Goal: Task Accomplishment & Management: Manage account settings

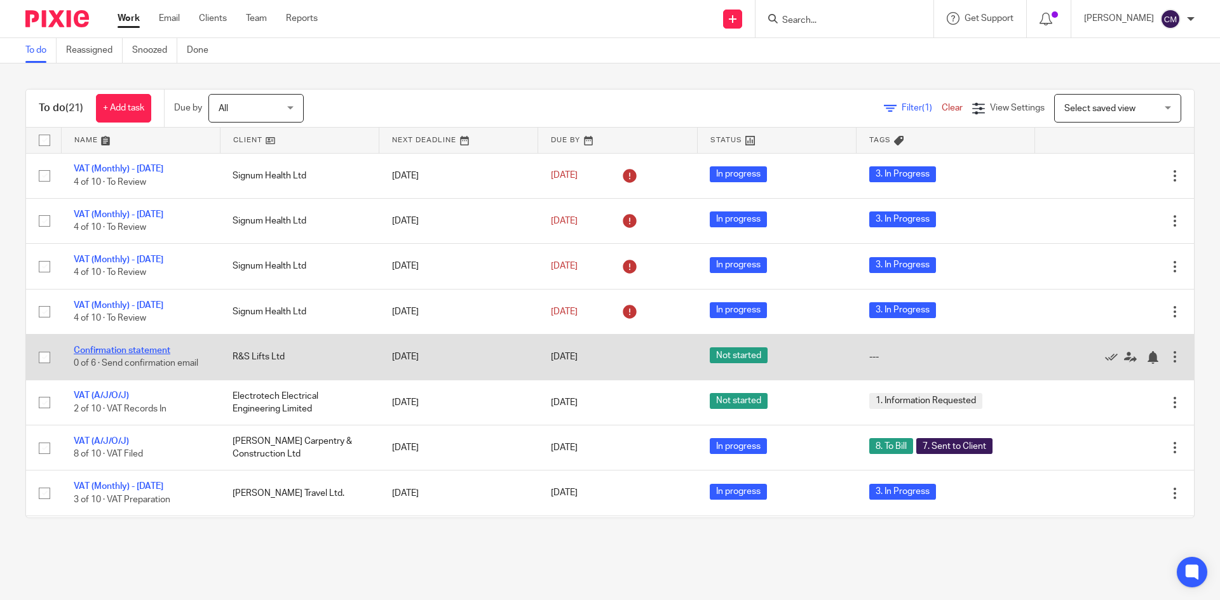
click at [151, 353] on link "Confirmation statement" at bounding box center [122, 350] width 97 height 9
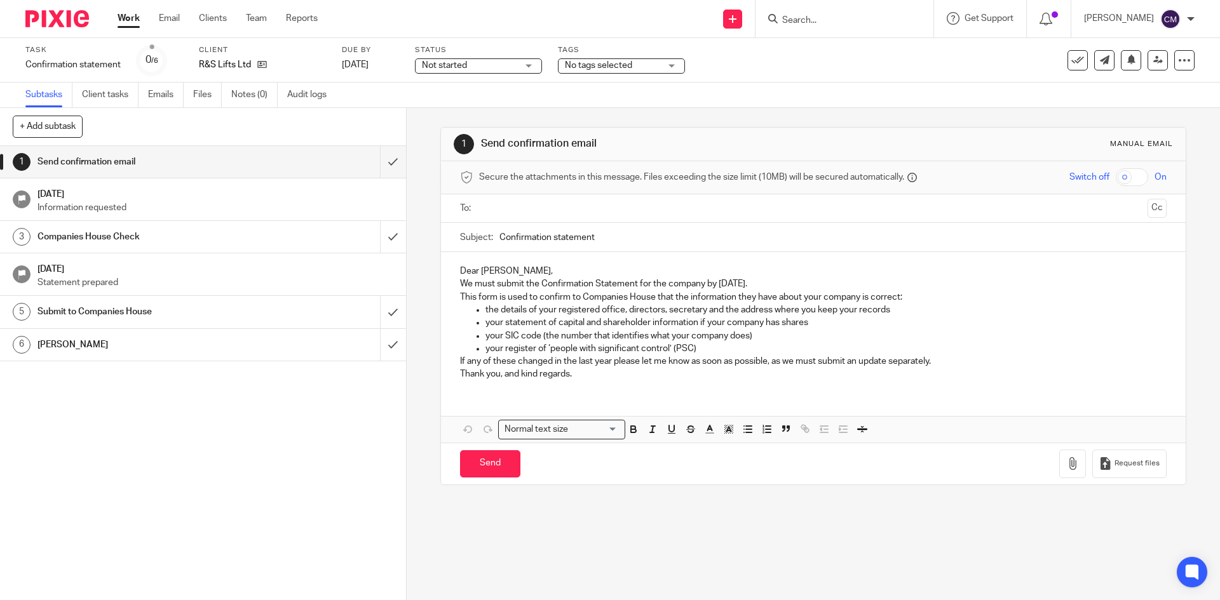
click at [245, 15] on ul "Work Email Clients Team Reports" at bounding box center [227, 18] width 219 height 13
click at [259, 20] on link "Team" at bounding box center [256, 18] width 21 height 13
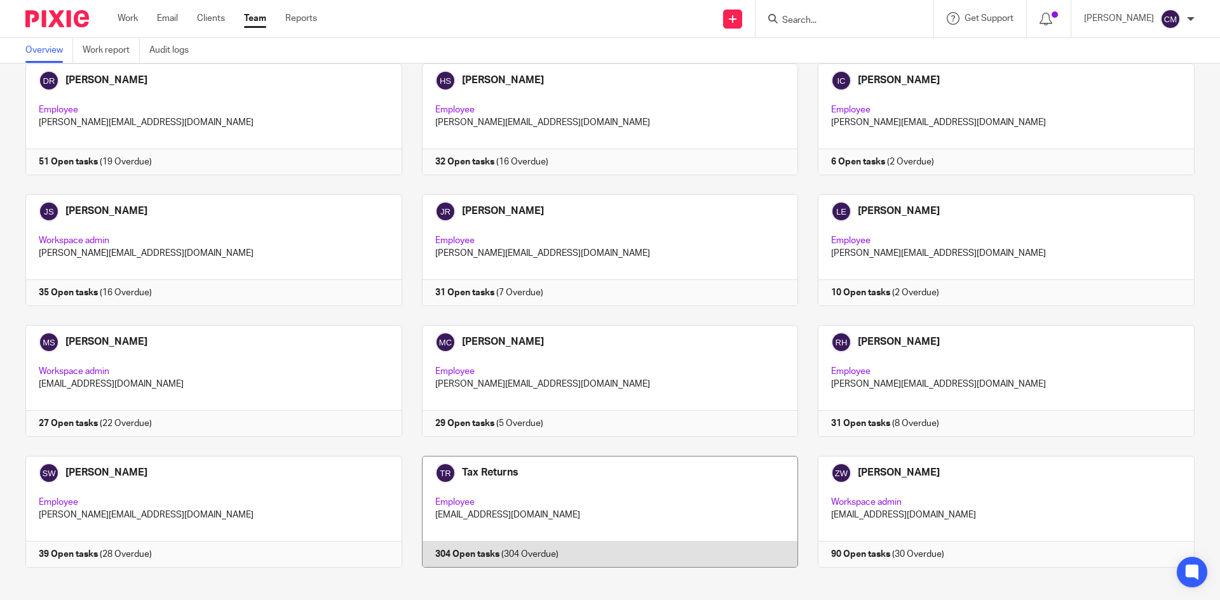
scroll to position [216, 0]
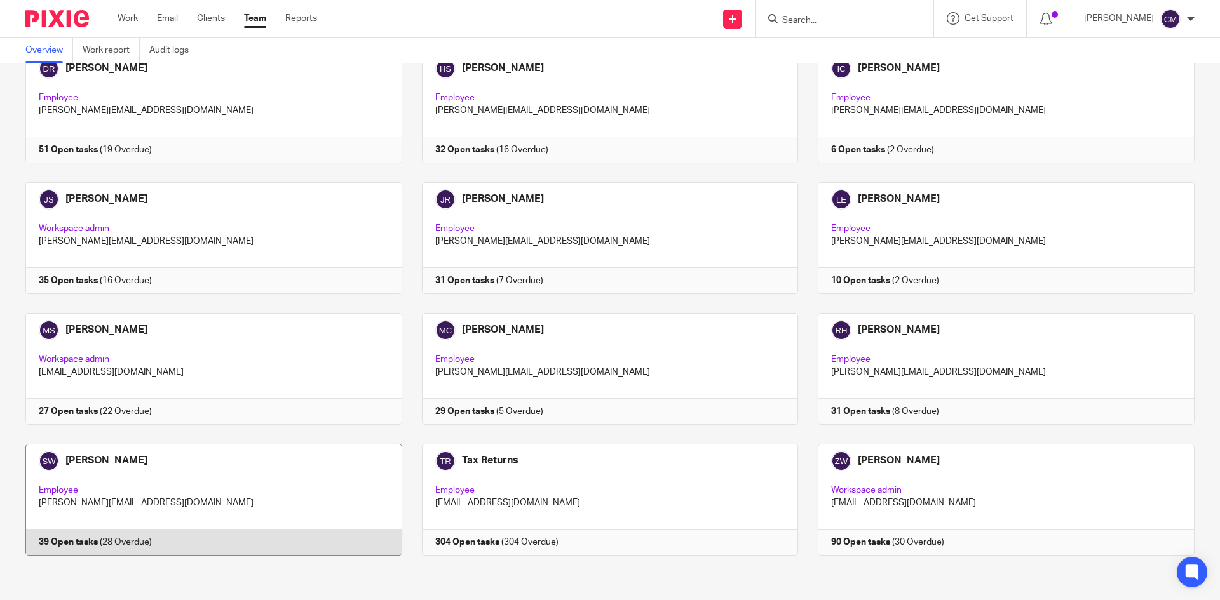
click at [286, 523] on link at bounding box center [204, 500] width 396 height 112
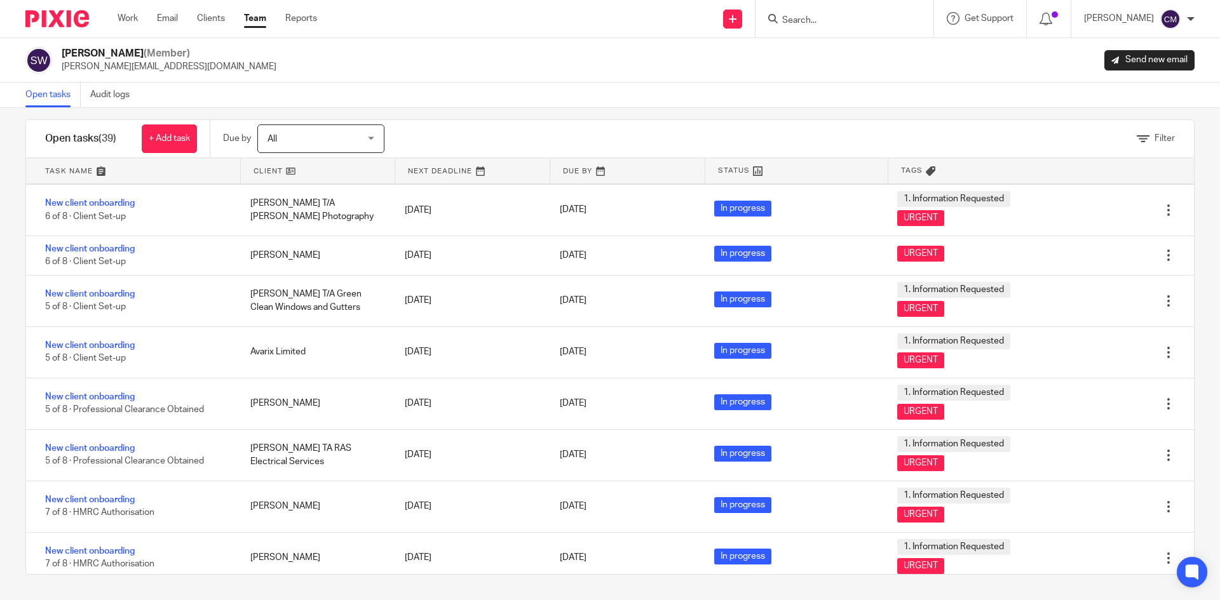
scroll to position [1531, 0]
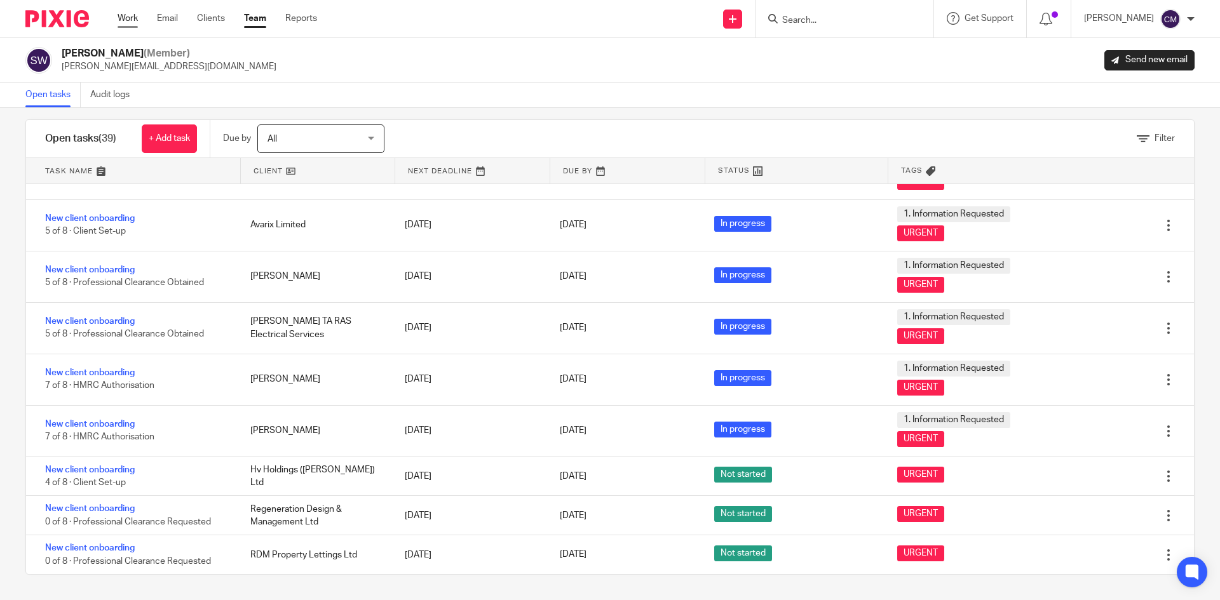
drag, startPoint x: 126, startPoint y: 18, endPoint x: 118, endPoint y: 18, distance: 8.3
click at [126, 18] on link "Work" at bounding box center [128, 18] width 20 height 13
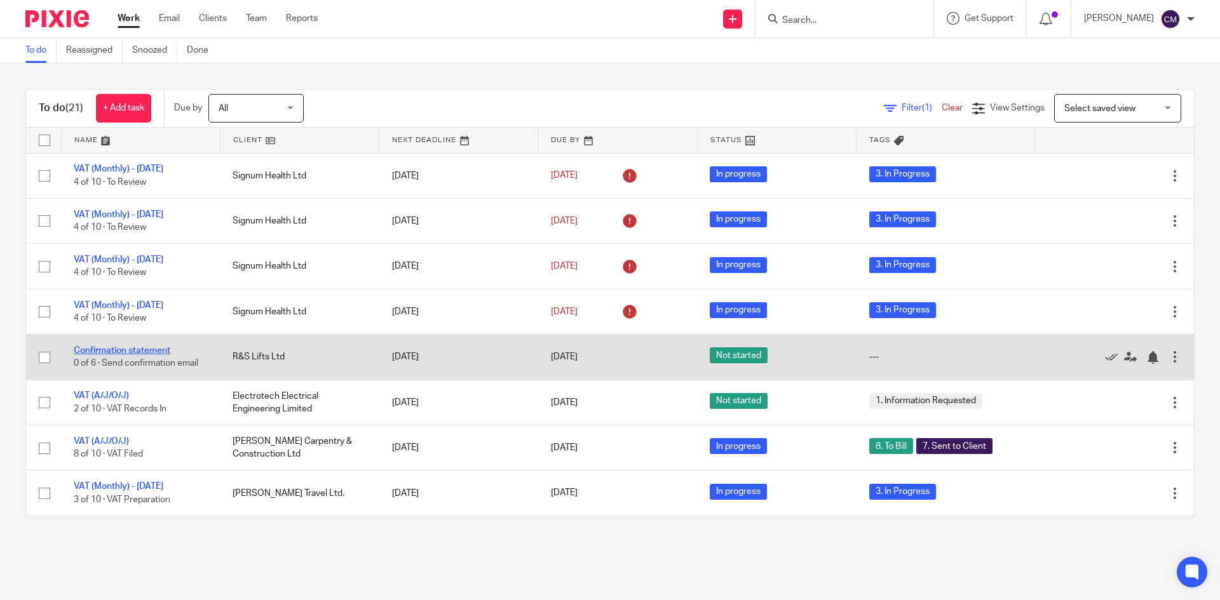
click at [85, 351] on link "Confirmation statement" at bounding box center [122, 350] width 97 height 9
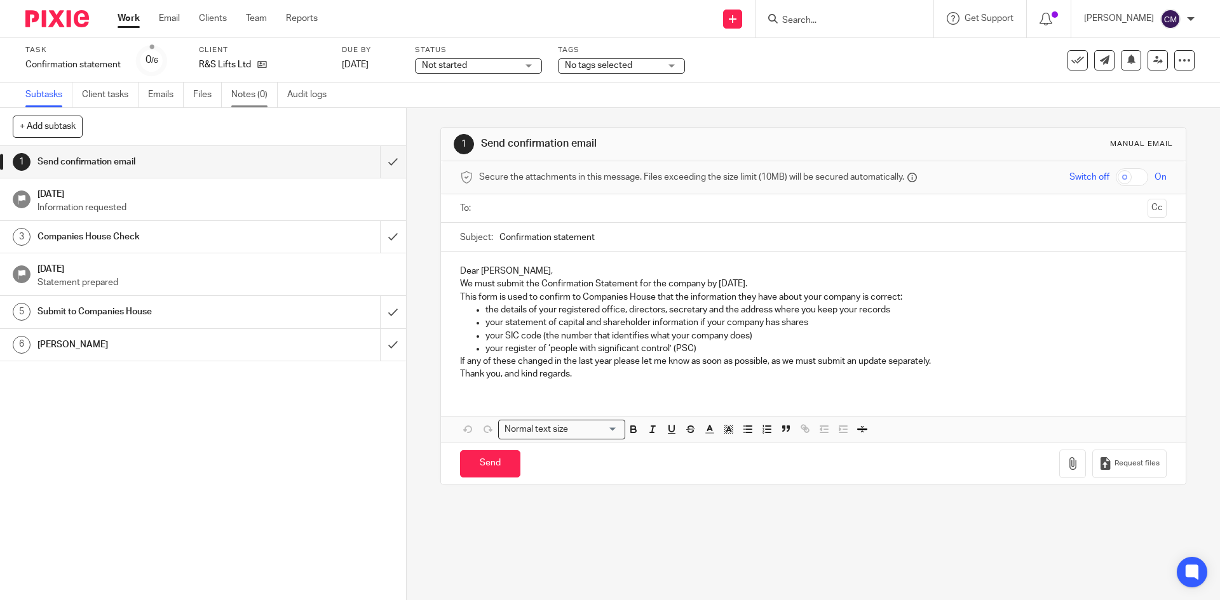
click at [250, 92] on link "Notes (0)" at bounding box center [254, 95] width 46 height 25
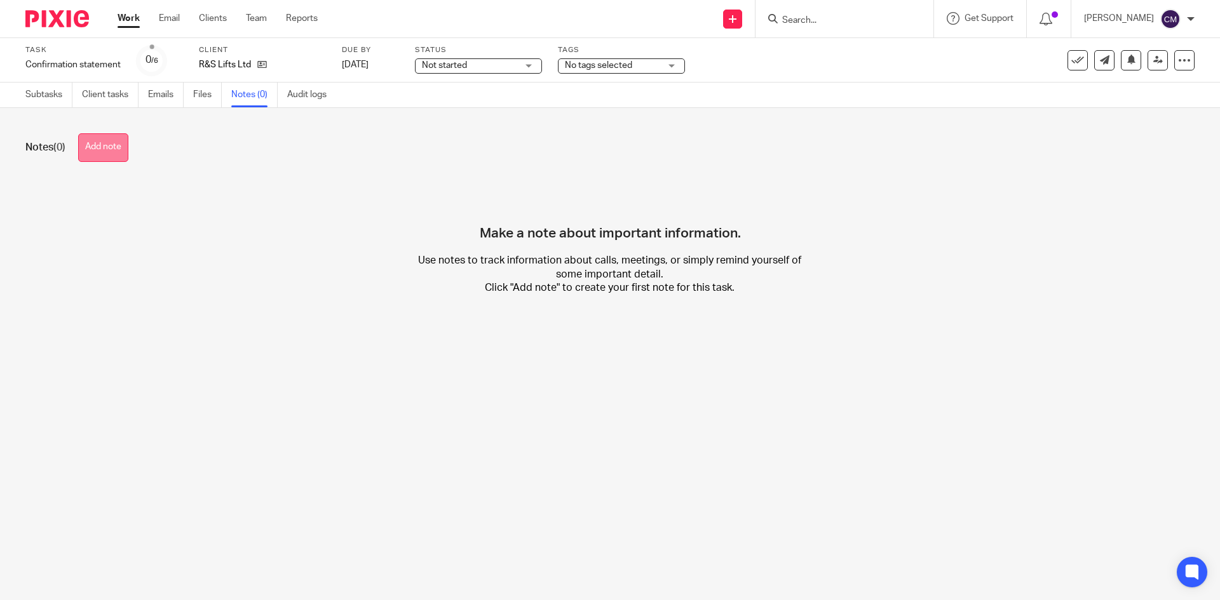
click at [95, 146] on button "Add note" at bounding box center [103, 147] width 50 height 29
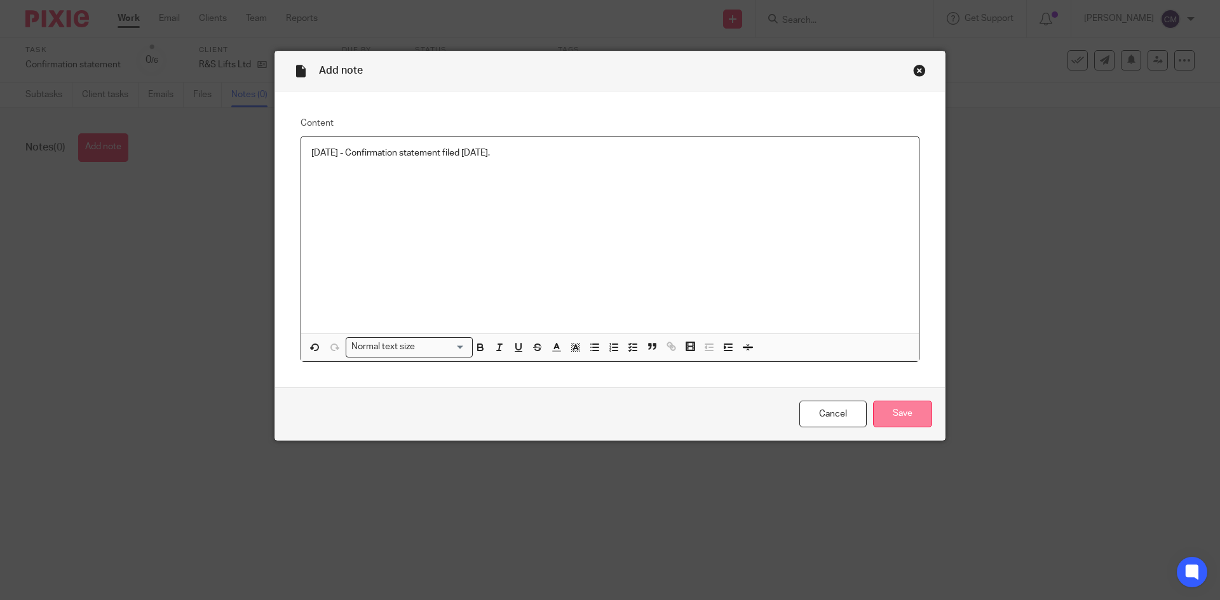
click at [905, 412] on input "Save" at bounding box center [902, 414] width 59 height 27
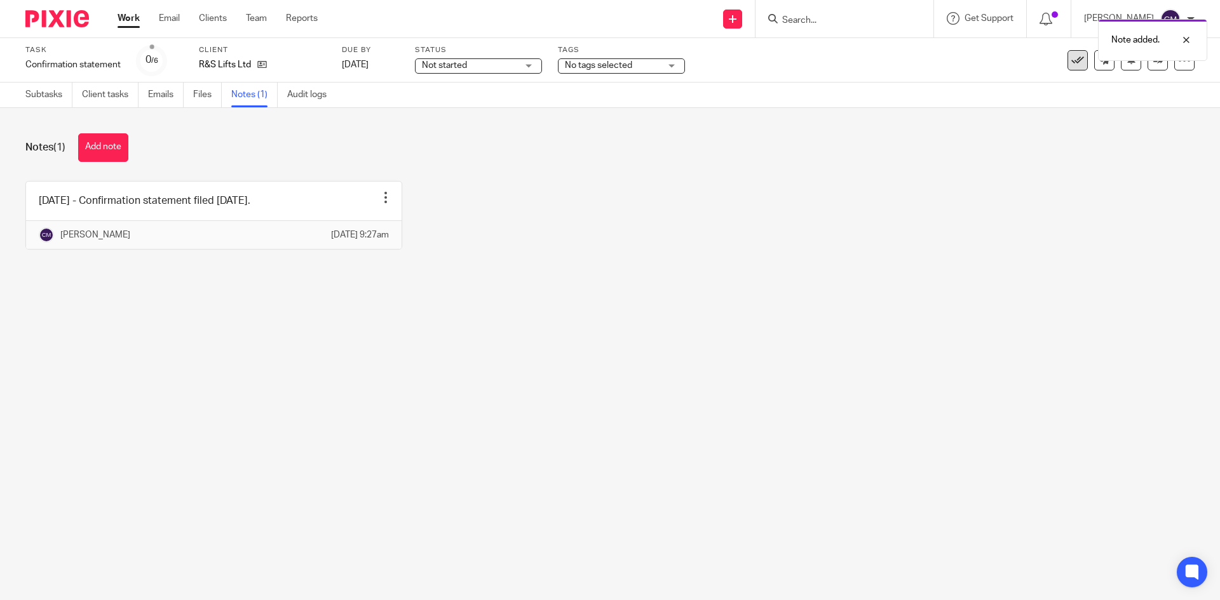
click at [1071, 65] on icon at bounding box center [1077, 60] width 13 height 13
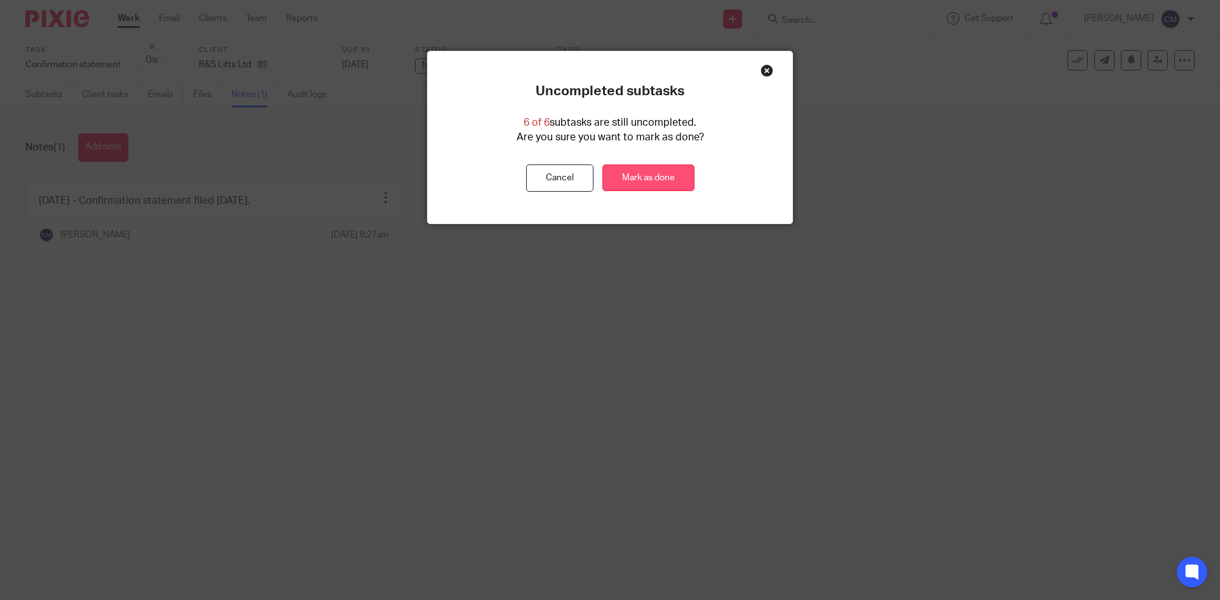
click at [677, 184] on link "Mark as done" at bounding box center [648, 178] width 92 height 27
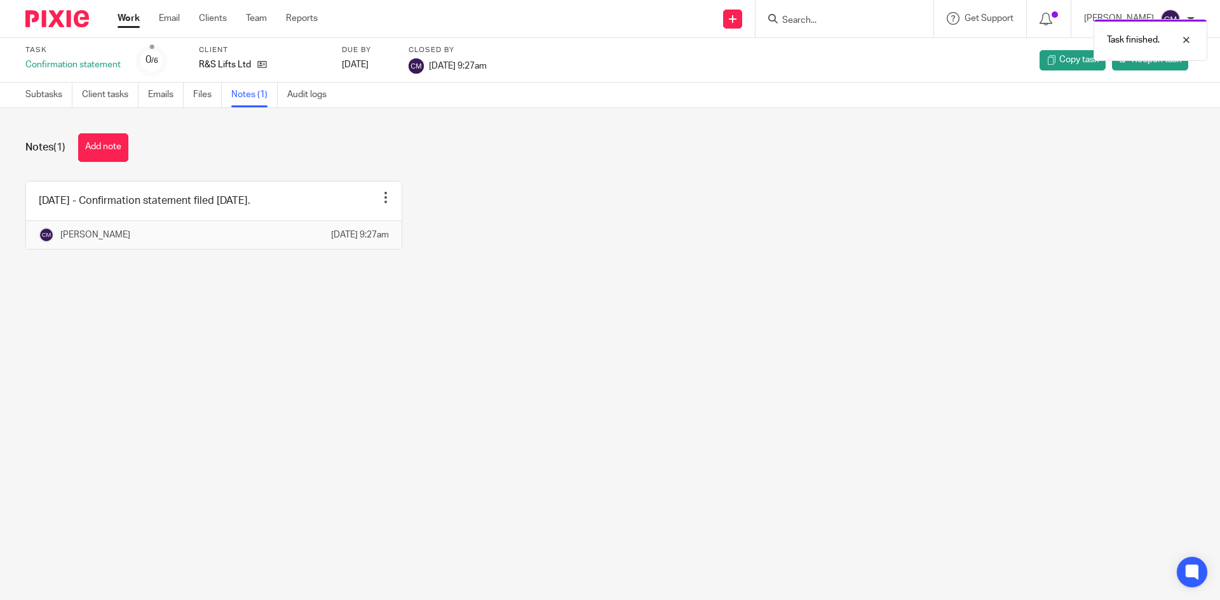
click at [1066, 22] on div "Task finished." at bounding box center [908, 37] width 597 height 48
click at [1052, 21] on icon at bounding box center [1045, 19] width 13 height 13
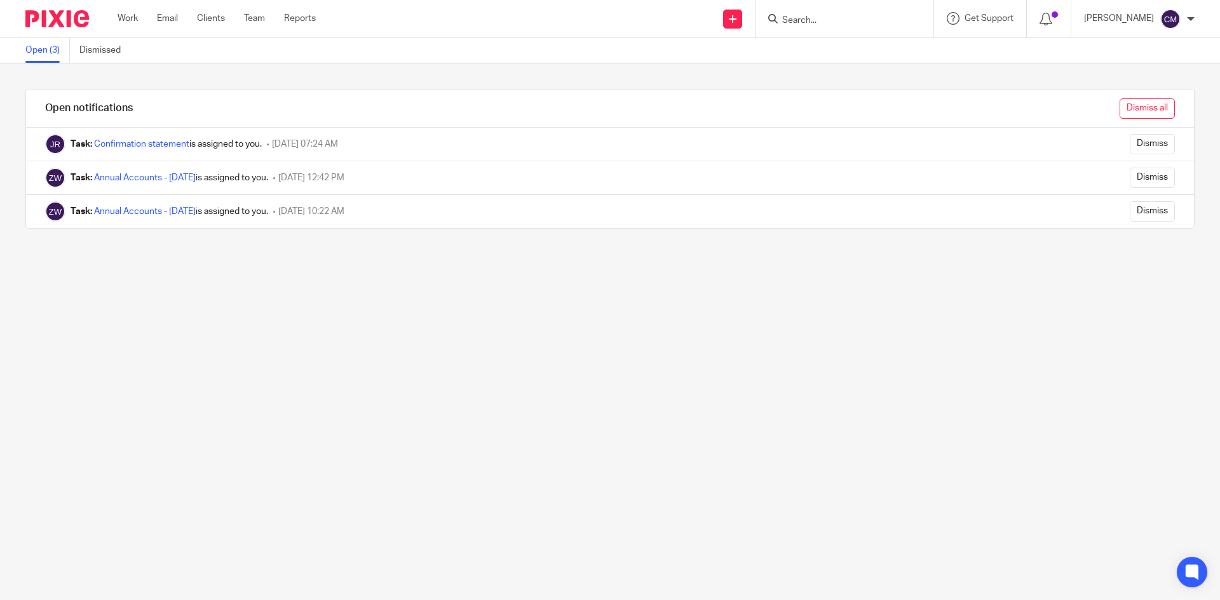
click at [1127, 105] on input "Dismiss all" at bounding box center [1147, 108] width 55 height 20
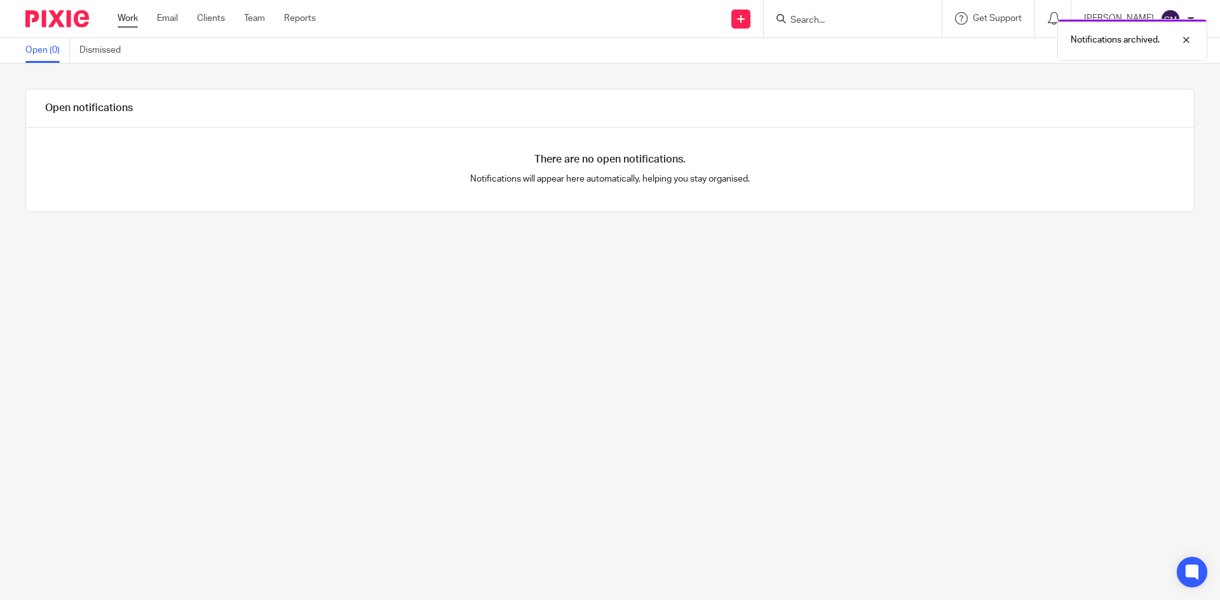
click at [129, 24] on link "Work" at bounding box center [128, 18] width 20 height 13
